Goal: Information Seeking & Learning: Learn about a topic

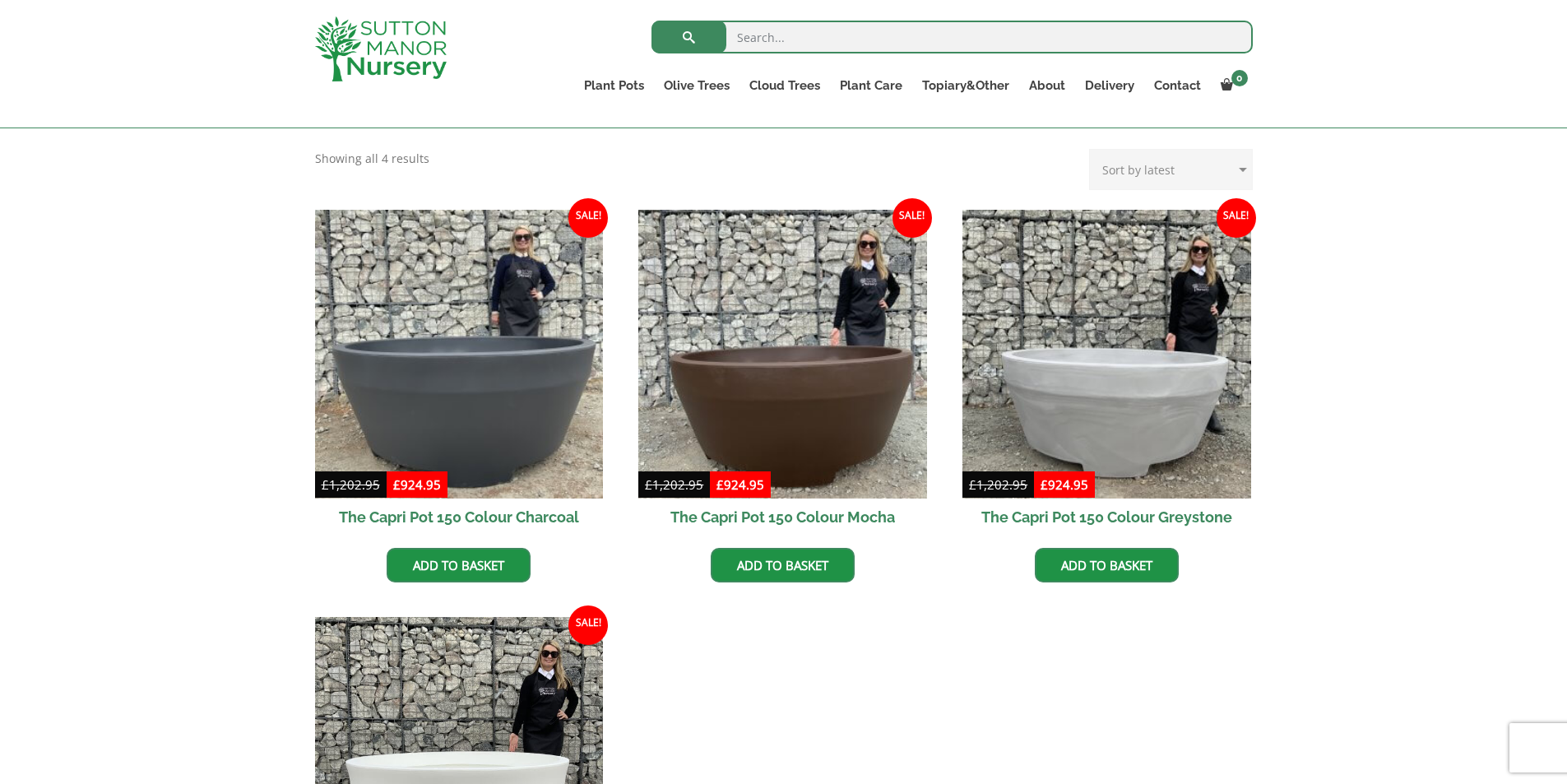
scroll to position [329, 0]
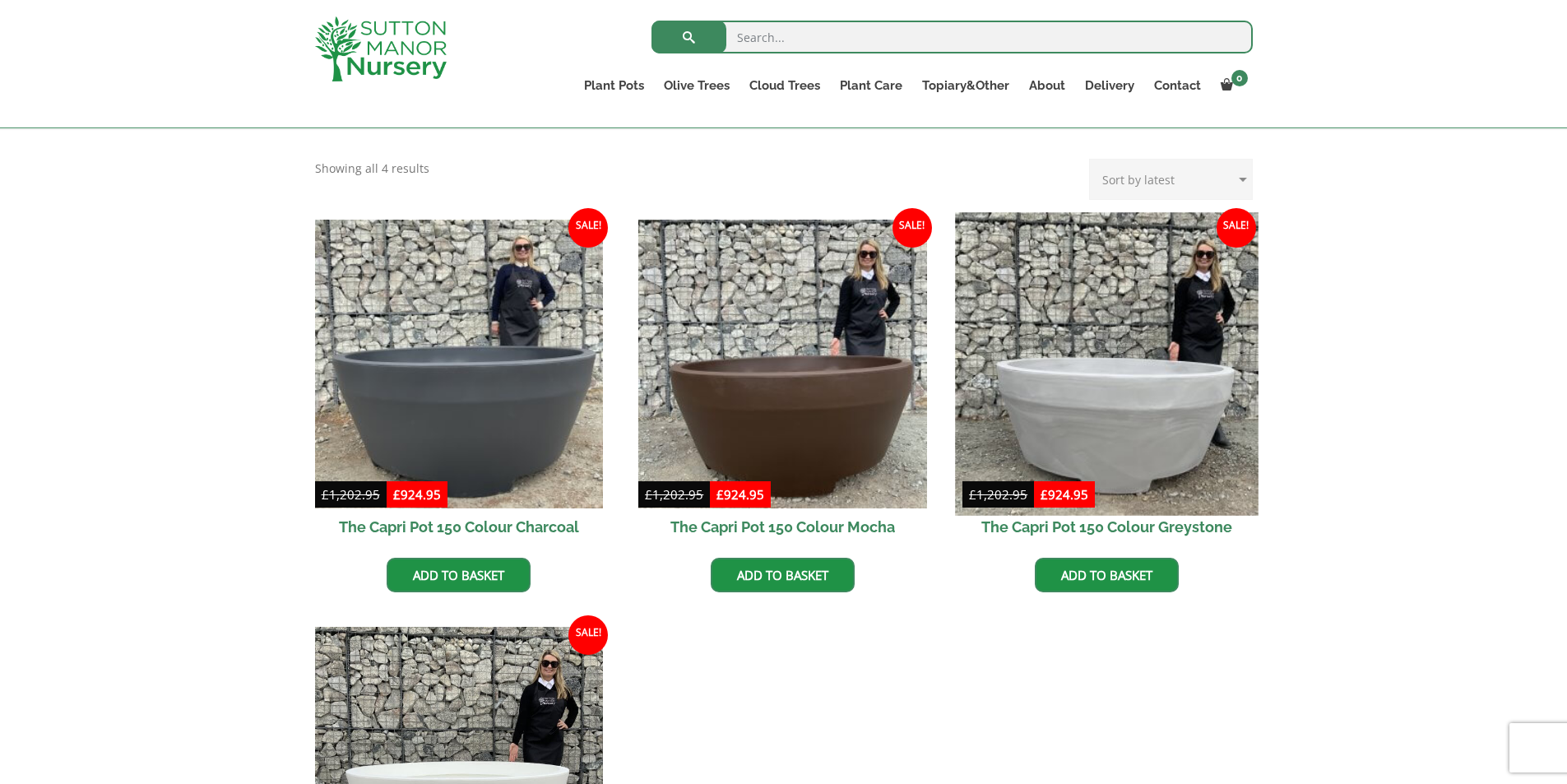
click at [1164, 370] on img at bounding box center [1106, 364] width 302 height 302
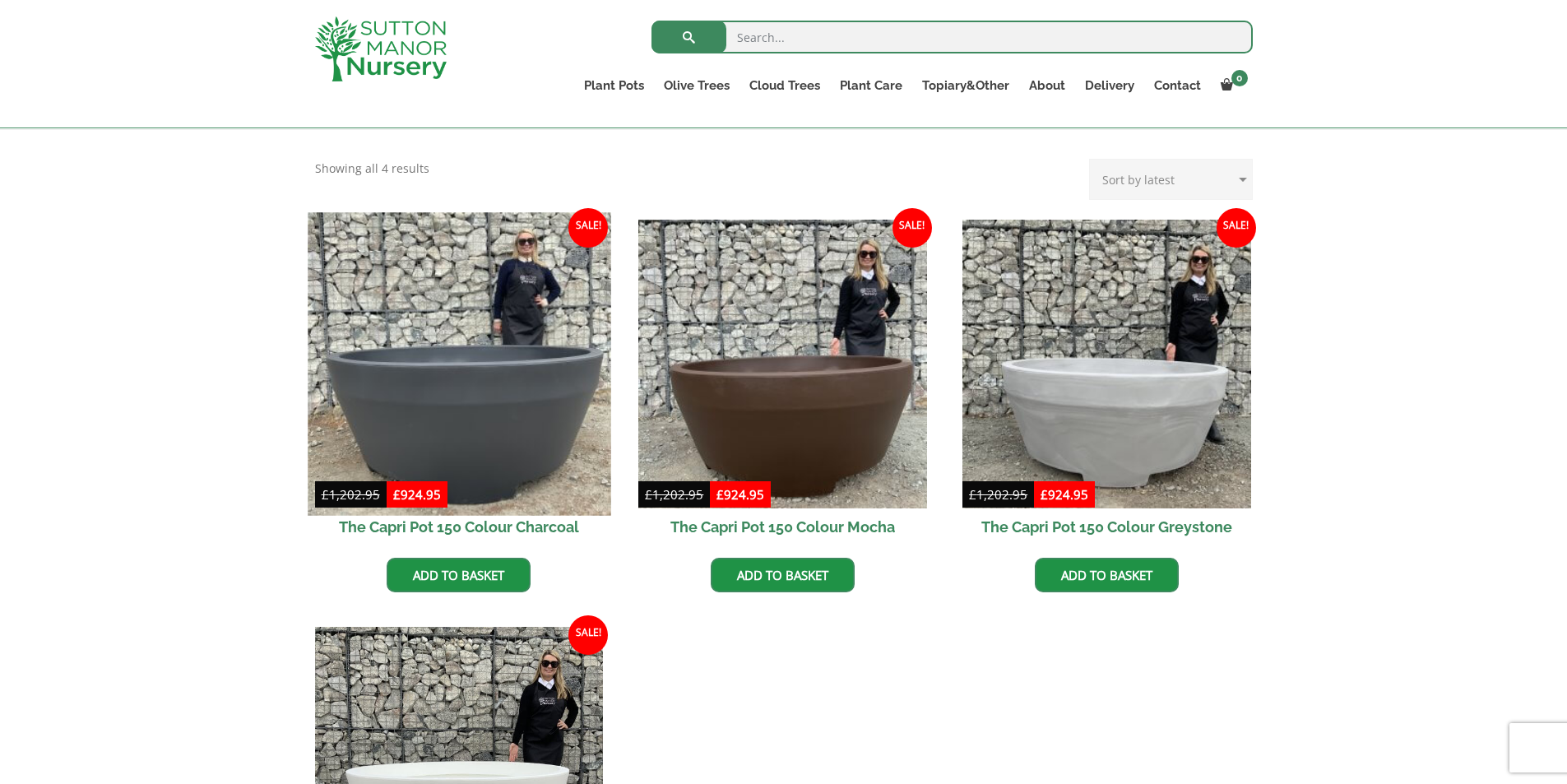
click at [444, 385] on img at bounding box center [459, 364] width 302 height 302
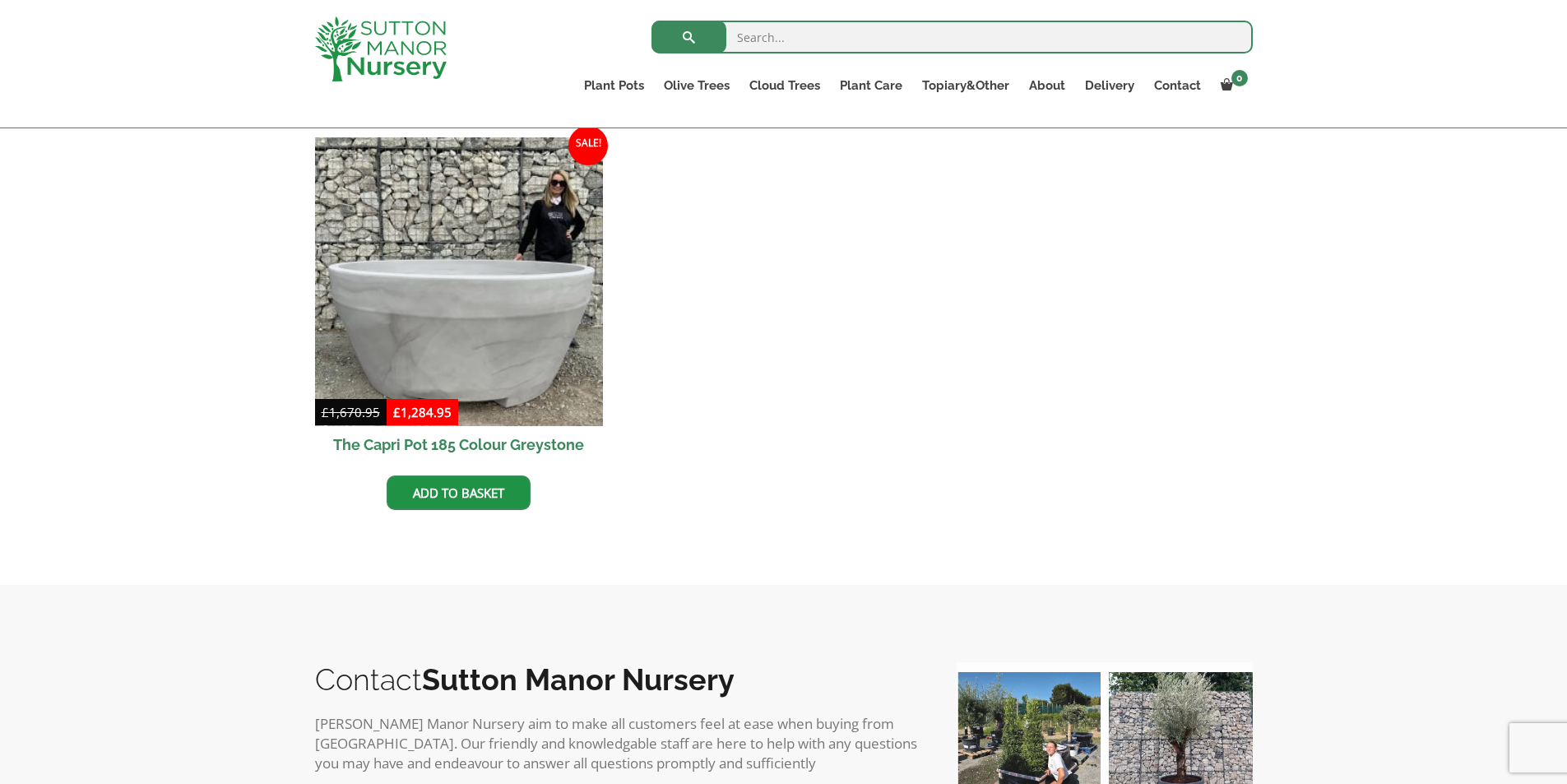
scroll to position [329, 0]
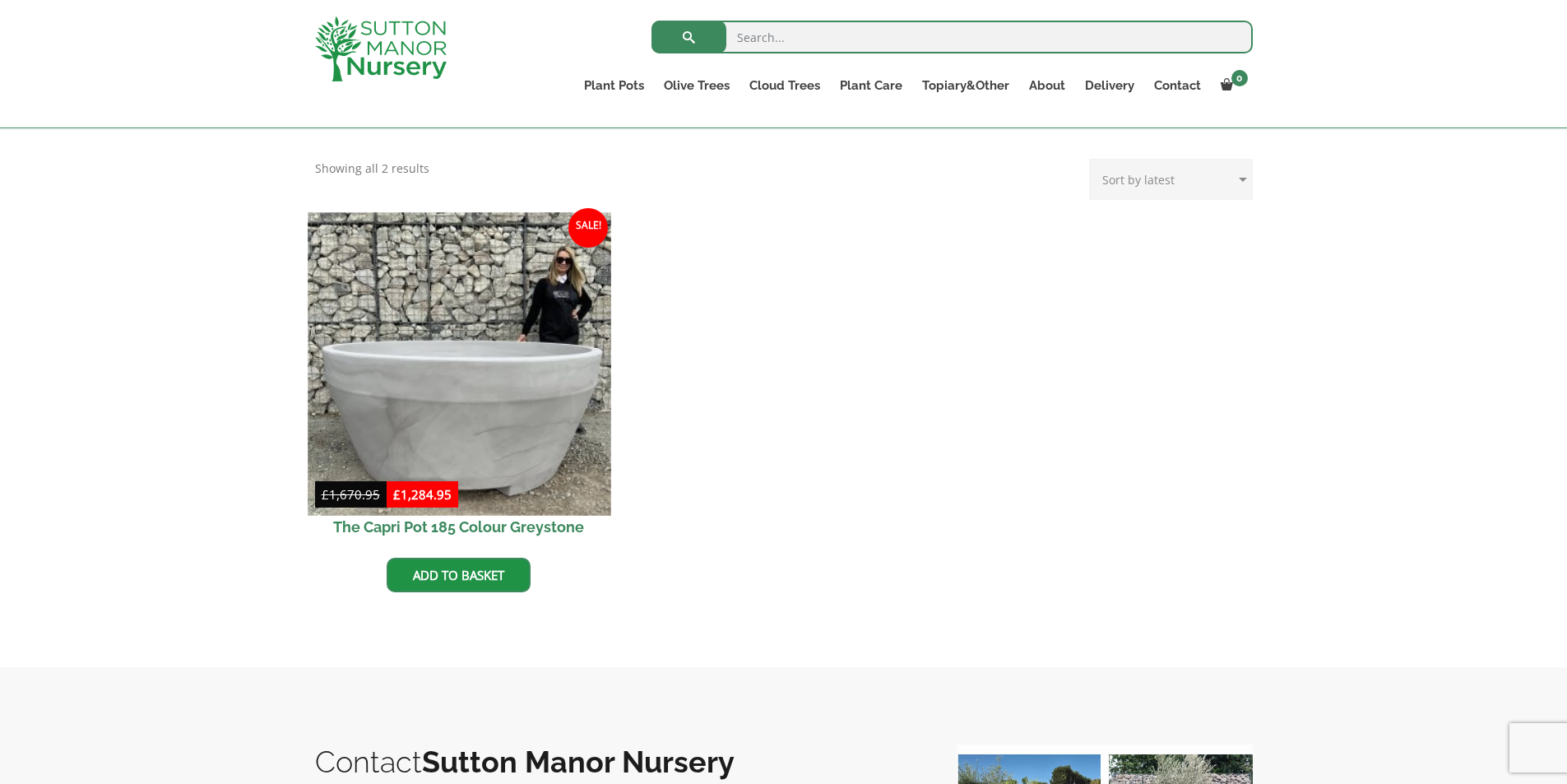
click at [519, 439] on img at bounding box center [459, 364] width 302 height 302
click at [512, 396] on img at bounding box center [459, 364] width 302 height 302
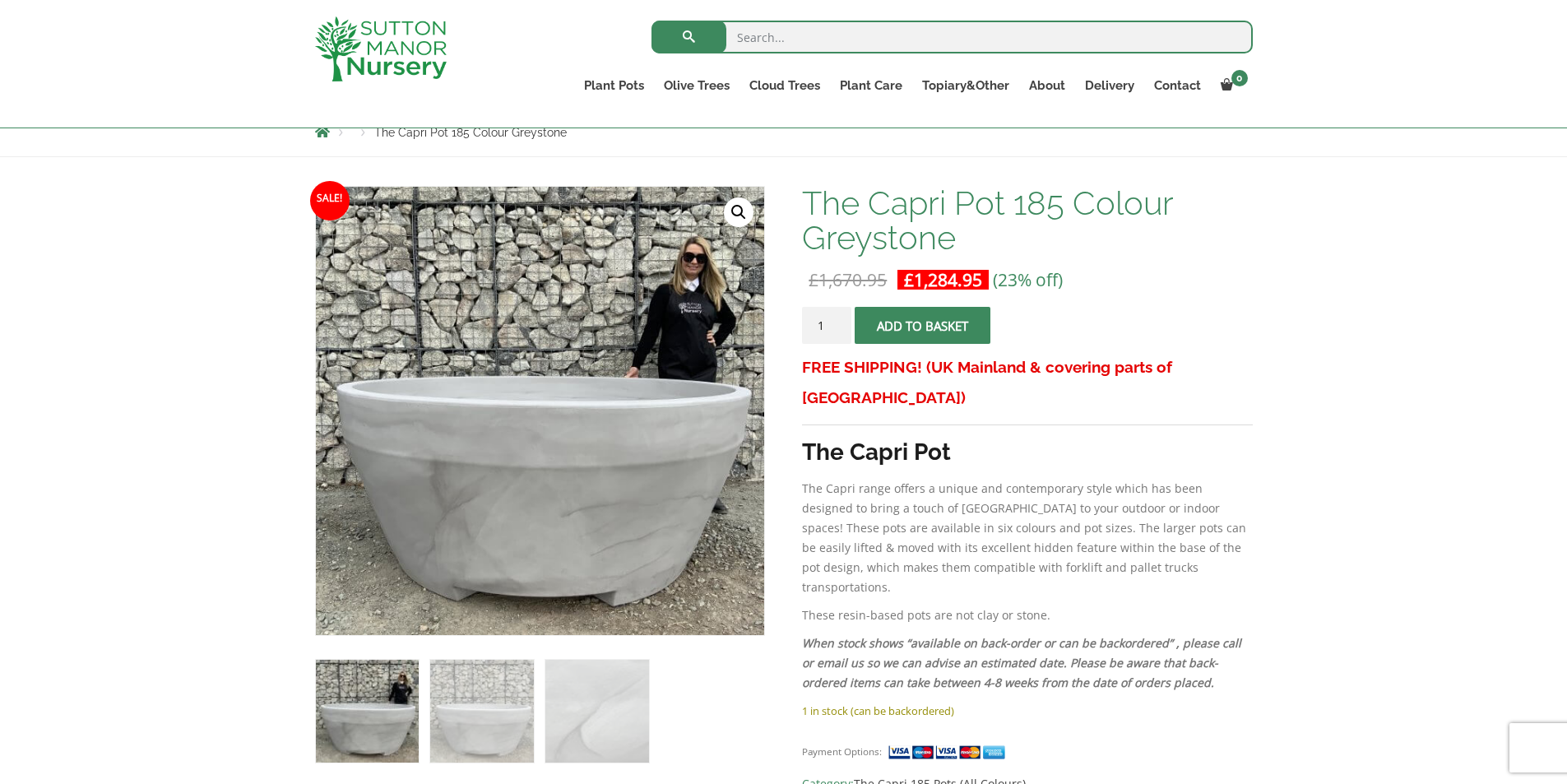
scroll to position [165, 0]
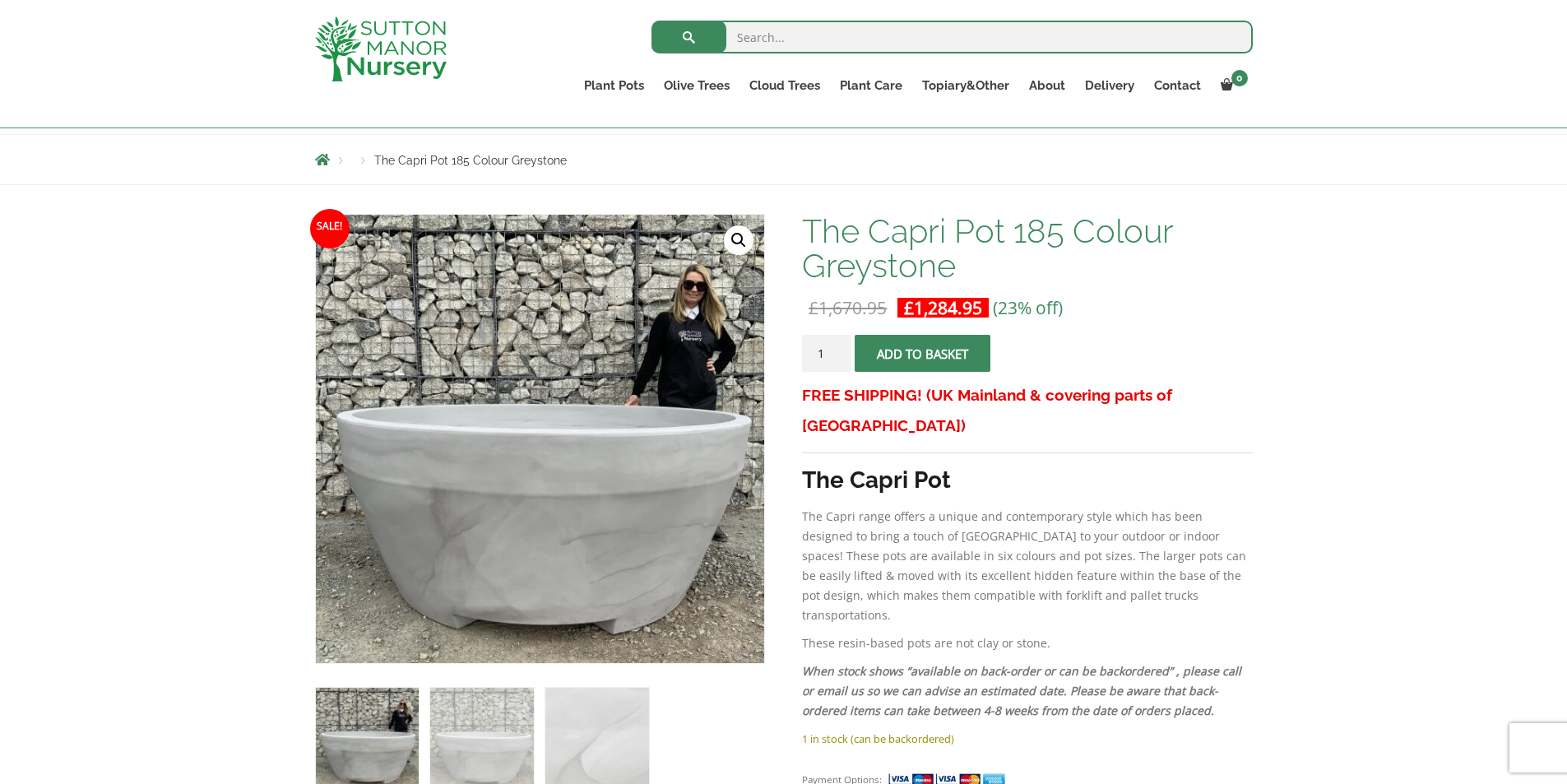
scroll to position [165, 0]
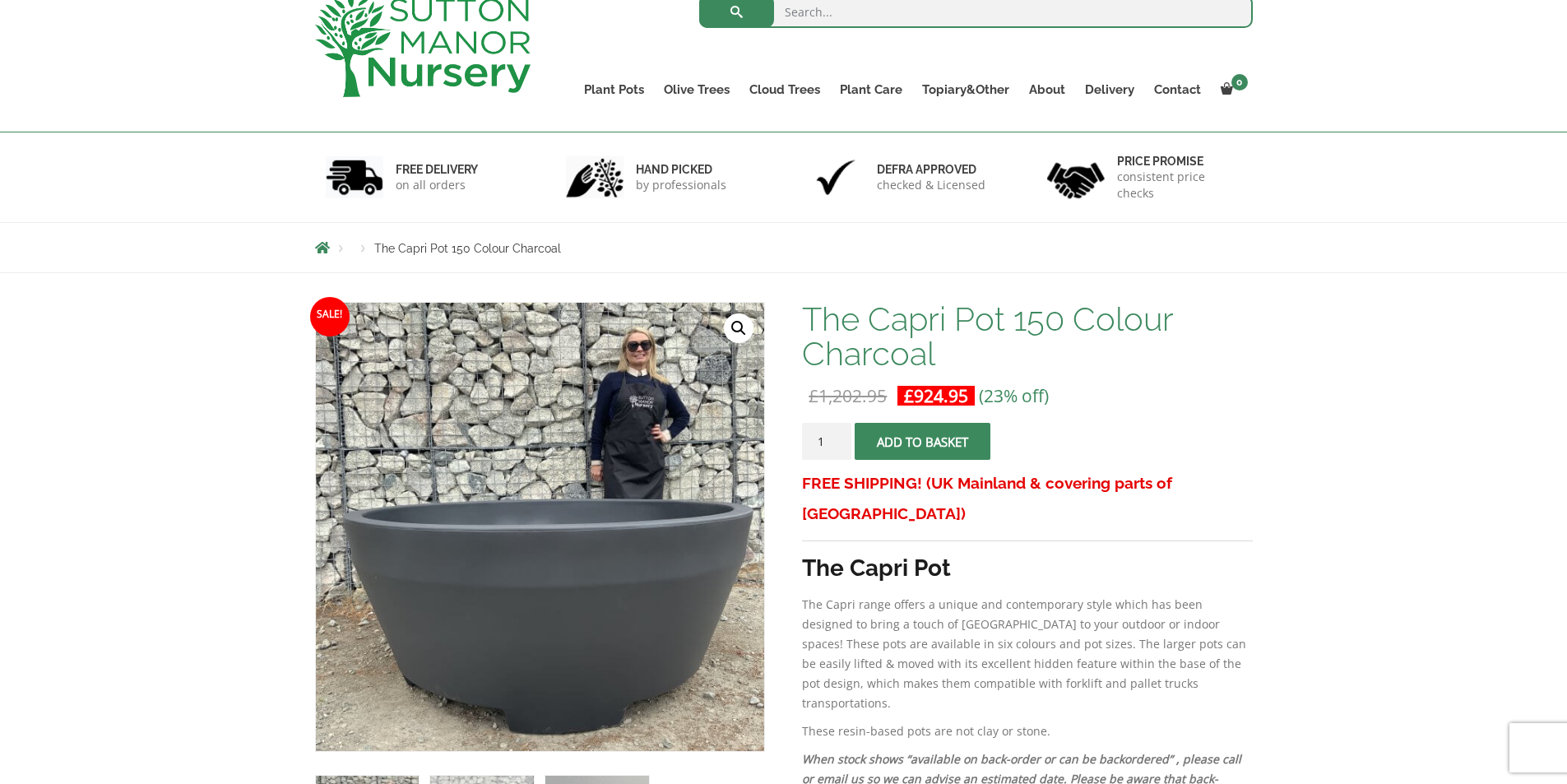
scroll to position [165, 0]
